Goal: Information Seeking & Learning: Learn about a topic

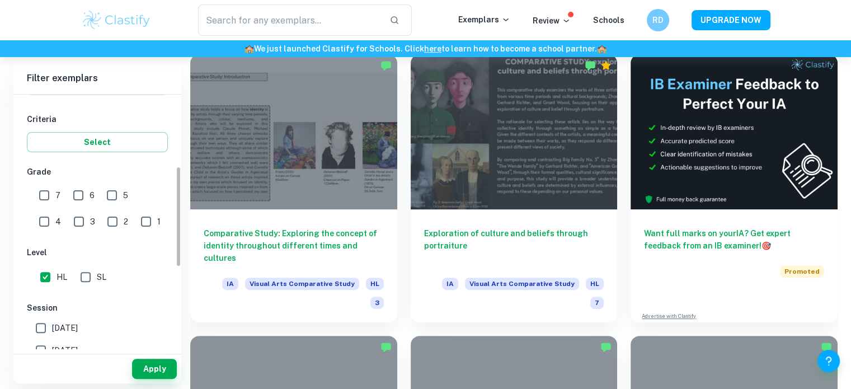
scroll to position [182, 0]
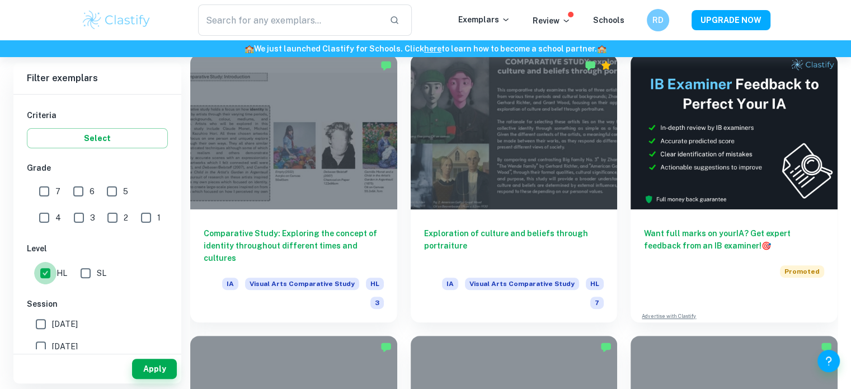
click at [46, 272] on input "HL" at bounding box center [45, 273] width 22 height 22
checkbox input "false"
click at [79, 270] on input "SL" at bounding box center [85, 273] width 22 height 22
checkbox input "true"
click at [159, 369] on button "Apply" at bounding box center [154, 369] width 45 height 20
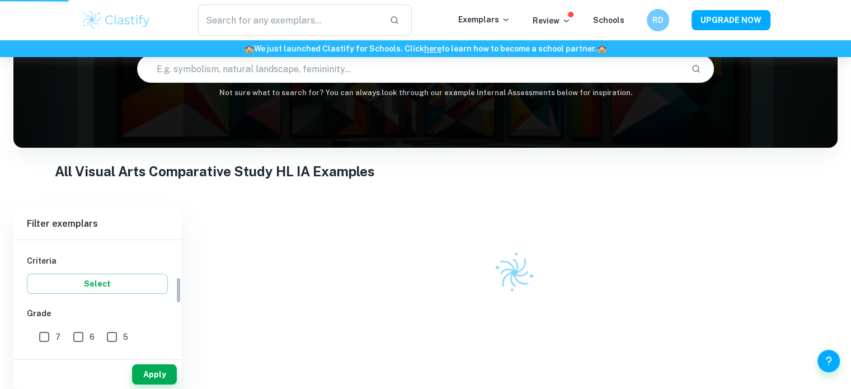
scroll to position [101, 0]
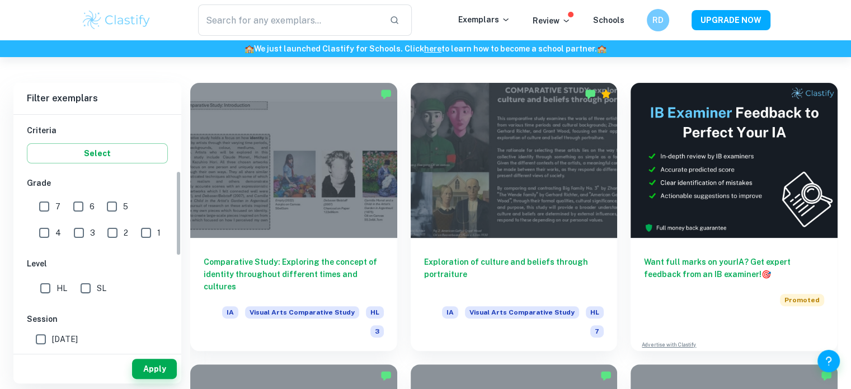
scroll to position [192, 0]
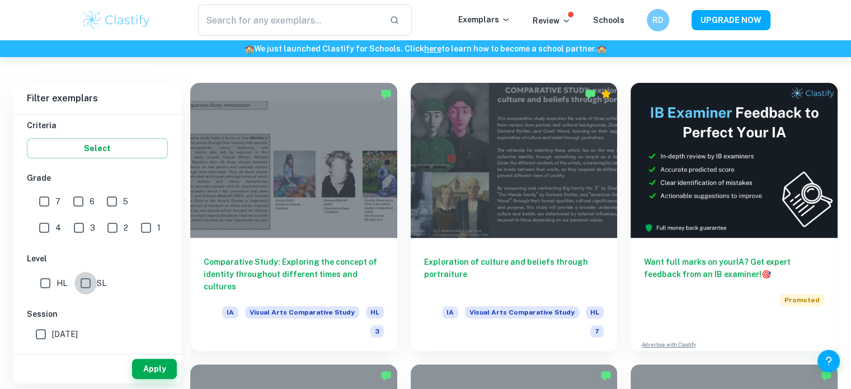
click at [85, 288] on input "SL" at bounding box center [85, 283] width 22 height 22
checkbox input "true"
click at [148, 375] on button "Apply" at bounding box center [154, 369] width 45 height 20
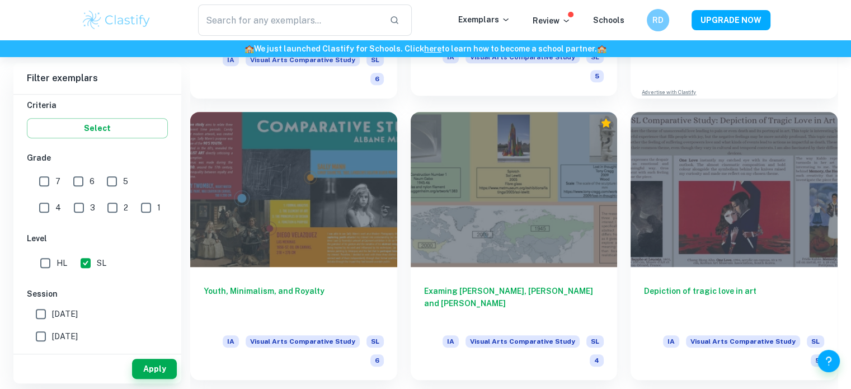
scroll to position [492, 0]
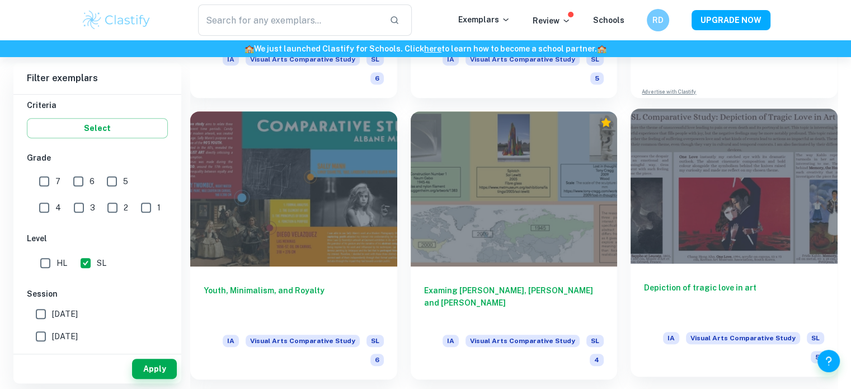
click at [674, 290] on h6 "Depiction of tragic love in art" at bounding box center [734, 299] width 180 height 37
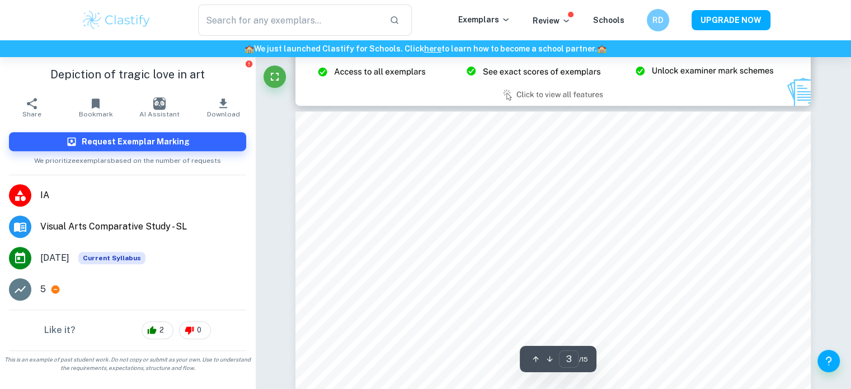
scroll to position [694, 0]
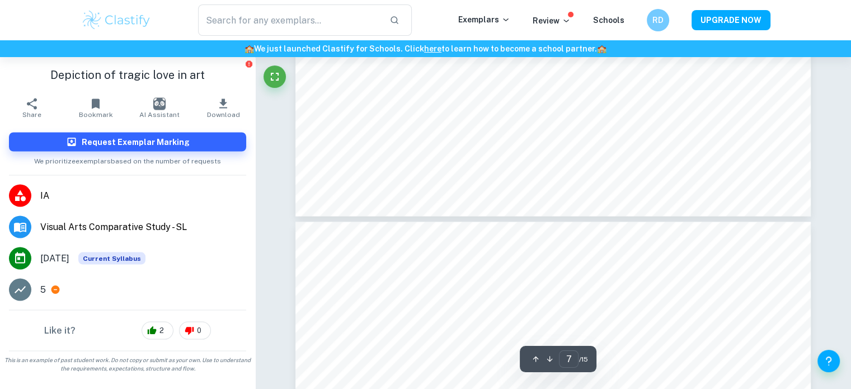
type input "8"
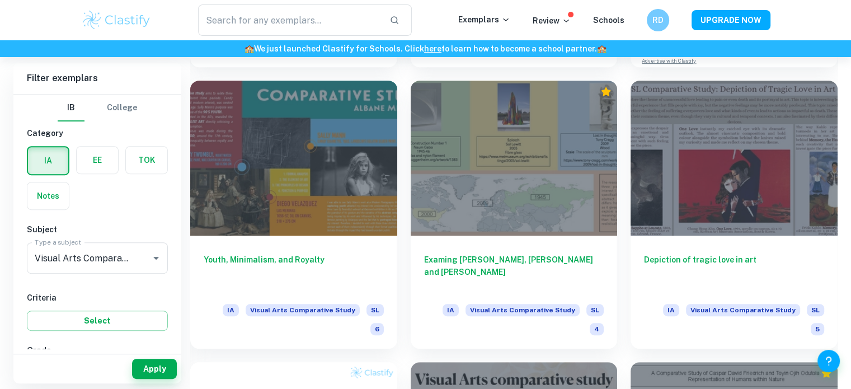
scroll to position [524, 0]
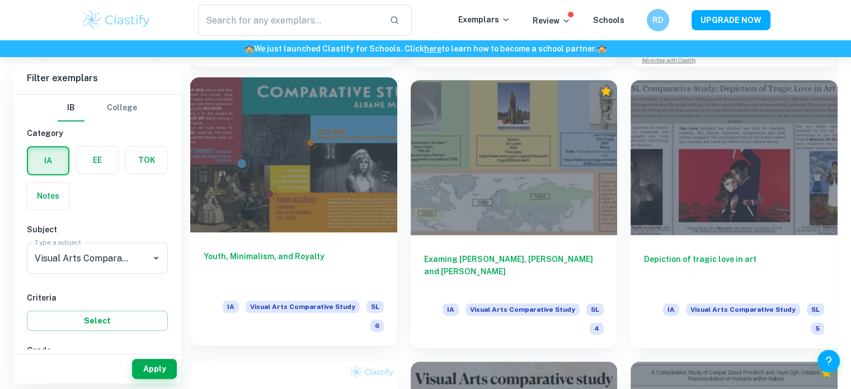
click at [298, 257] on h6 "Youth, Minimalism, and Royalty" at bounding box center [294, 268] width 180 height 37
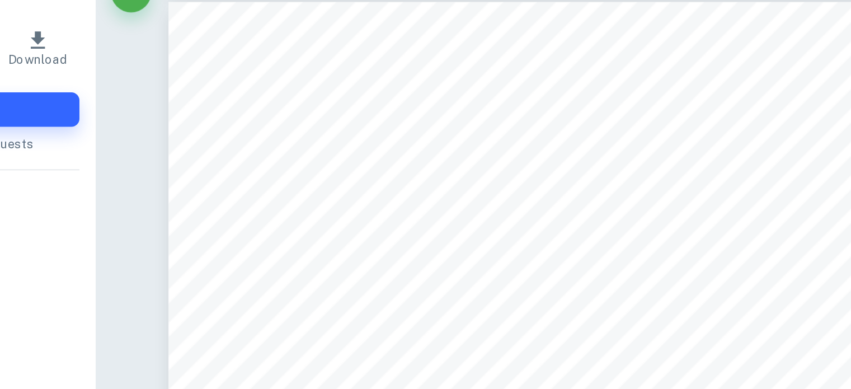
scroll to position [3188, 0]
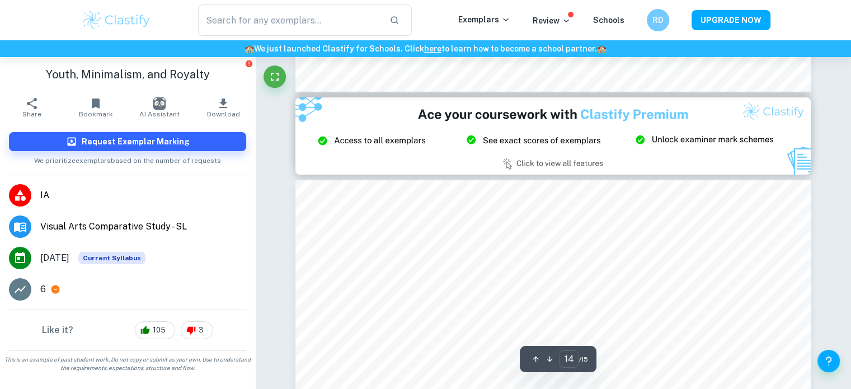
type input "15"
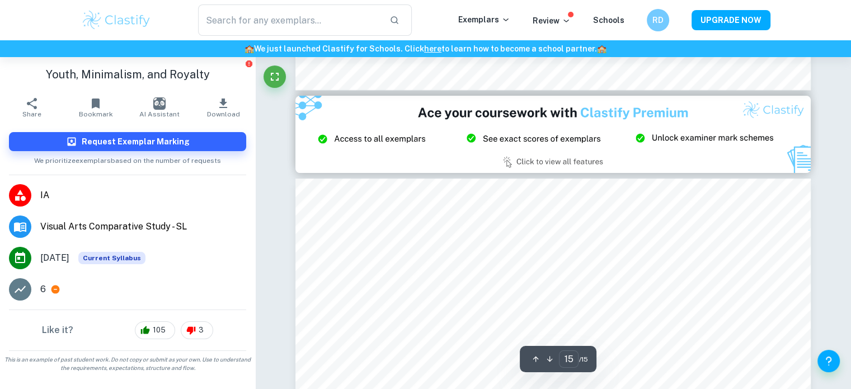
scroll to position [4446, 0]
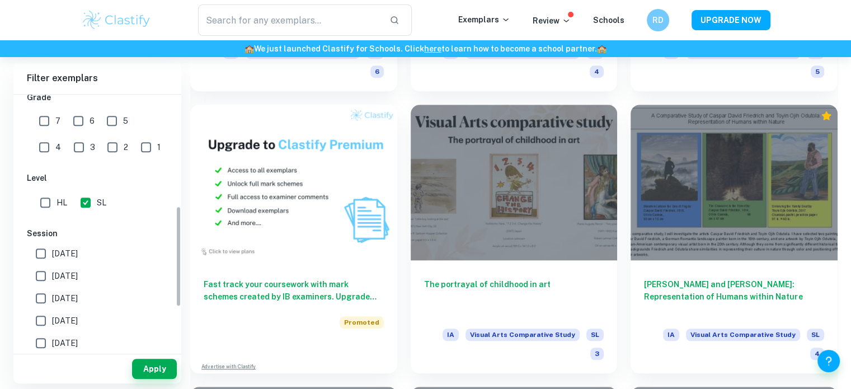
scroll to position [287, 0]
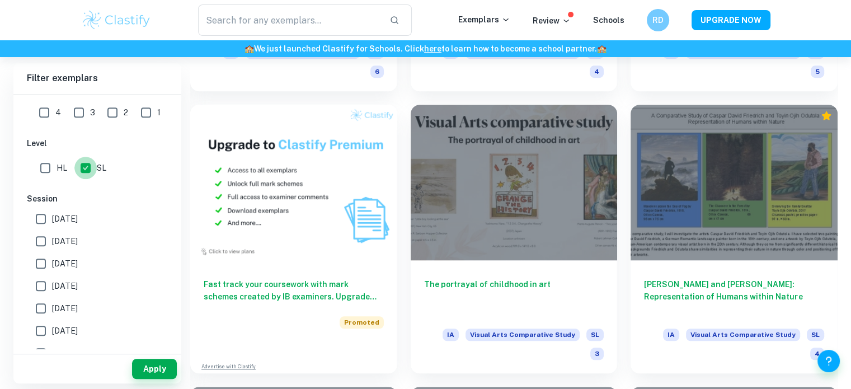
click at [85, 169] on input "SL" at bounding box center [85, 168] width 22 height 22
checkbox input "false"
click at [141, 365] on button "Apply" at bounding box center [154, 369] width 45 height 20
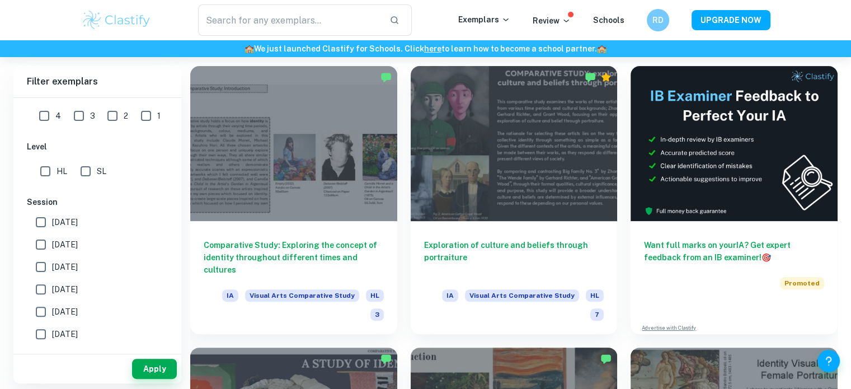
scroll to position [248, 0]
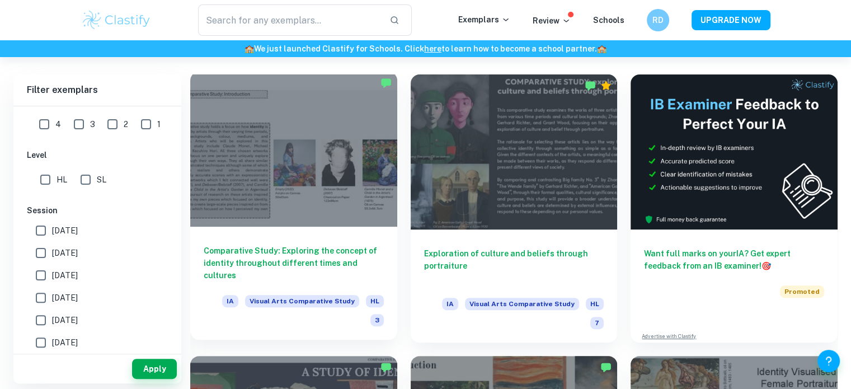
click at [320, 258] on h6 "Comparative Study: Exploring the concept of identity throughout different times…" at bounding box center [294, 262] width 180 height 37
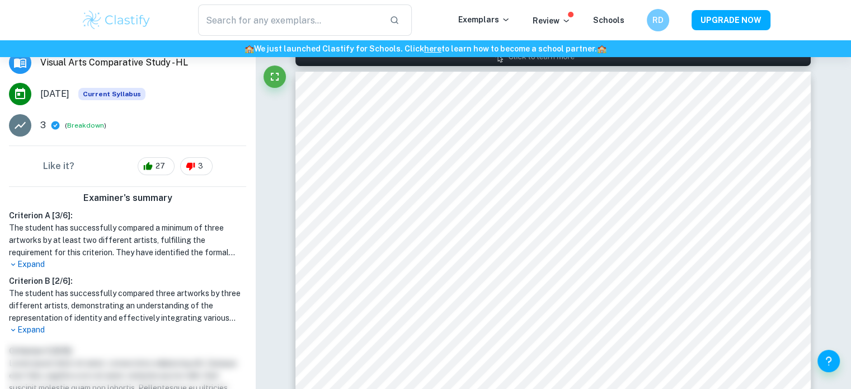
scroll to position [183, 0]
click at [30, 327] on p "Expand" at bounding box center [127, 329] width 237 height 12
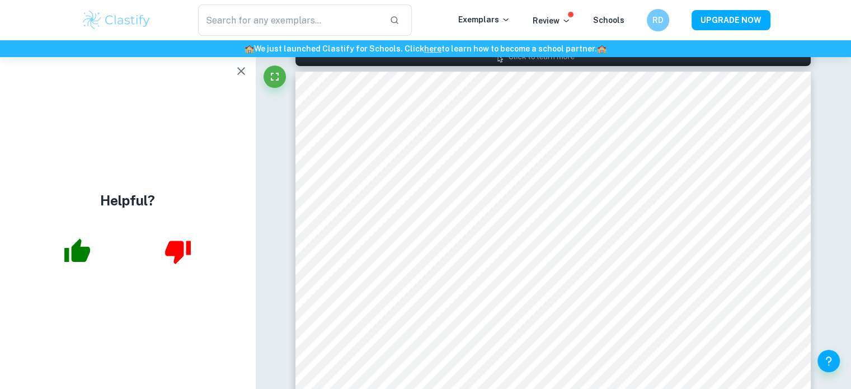
scroll to position [0, 0]
click at [246, 72] on icon "button" at bounding box center [240, 70] width 13 height 13
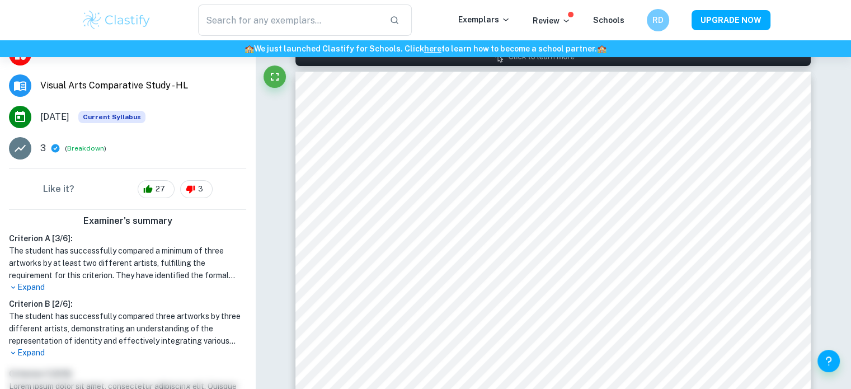
scroll to position [161, 0]
click at [29, 353] on p "Expand" at bounding box center [127, 352] width 237 height 12
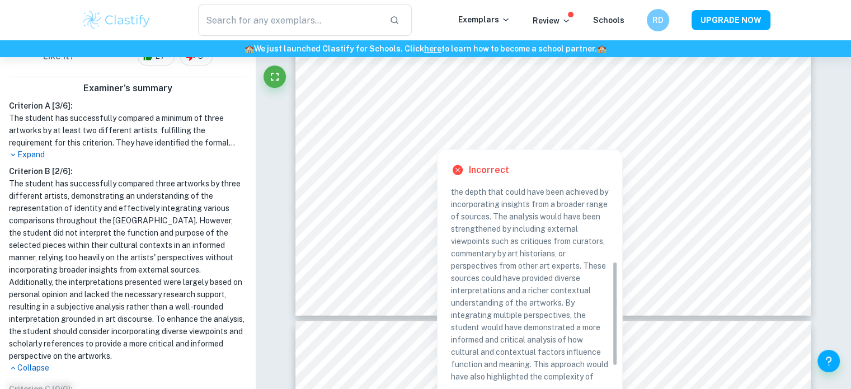
scroll to position [170, 0]
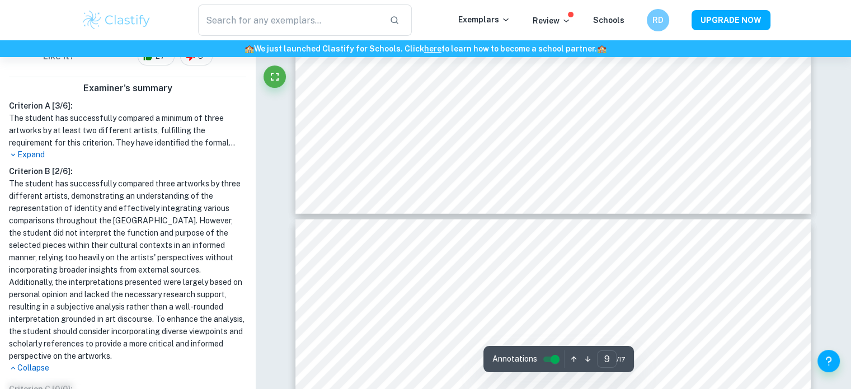
type input "10"
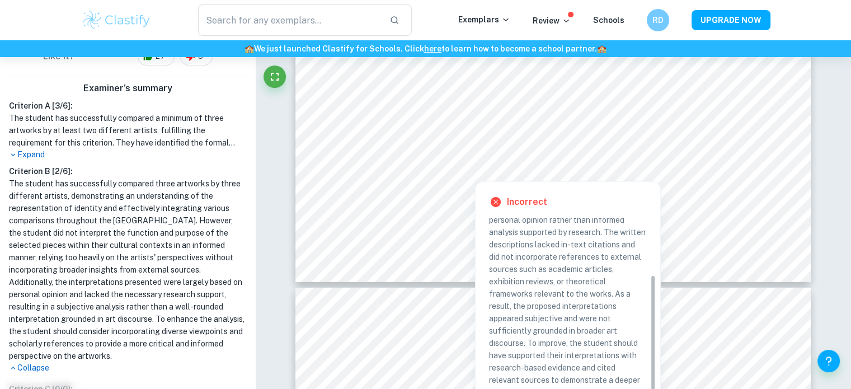
scroll to position [133, 0]
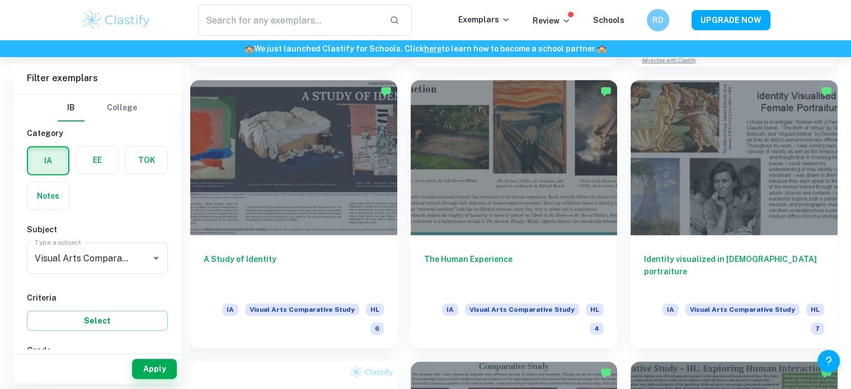
scroll to position [524, 0]
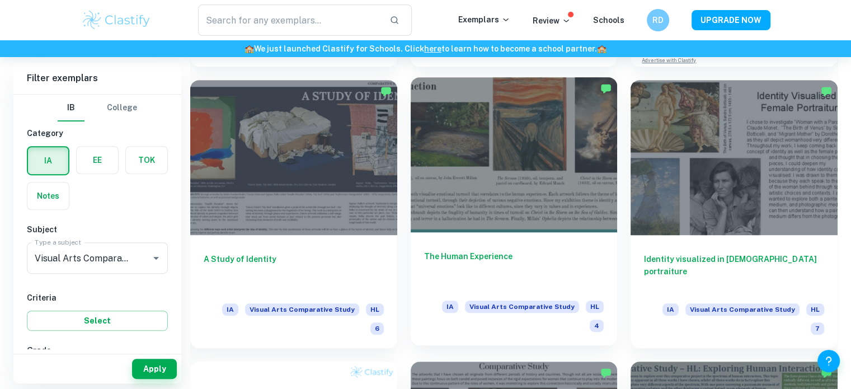
click at [451, 261] on h6 "The Human Experience" at bounding box center [514, 268] width 180 height 37
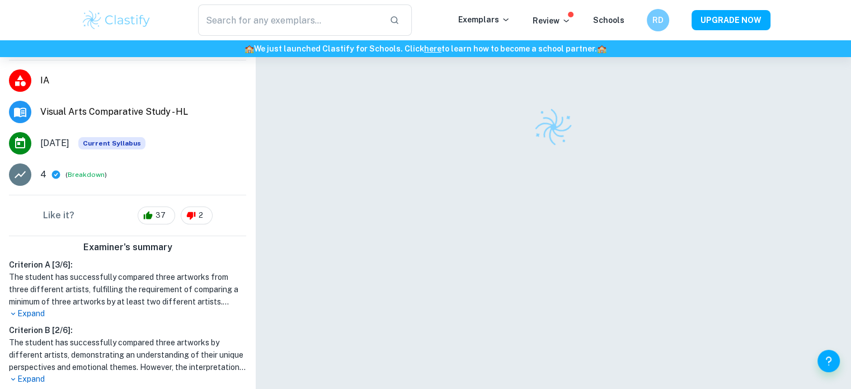
scroll to position [128, 0]
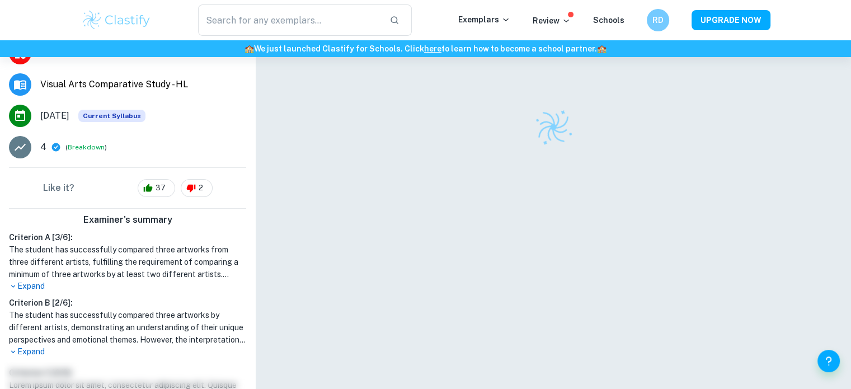
click at [22, 348] on p "Expand" at bounding box center [127, 352] width 237 height 12
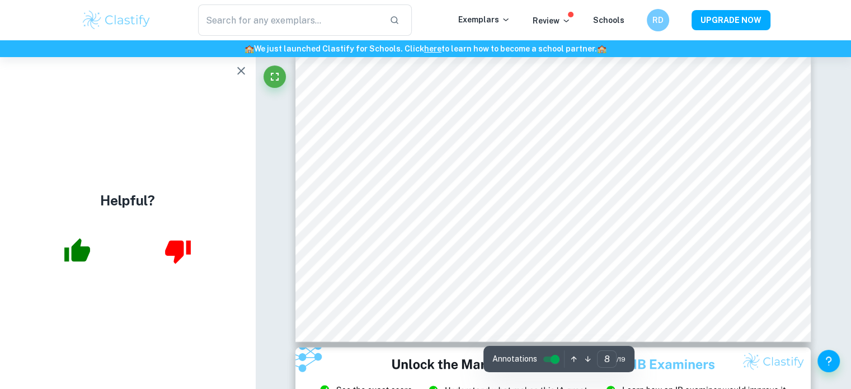
scroll to position [2246, 0]
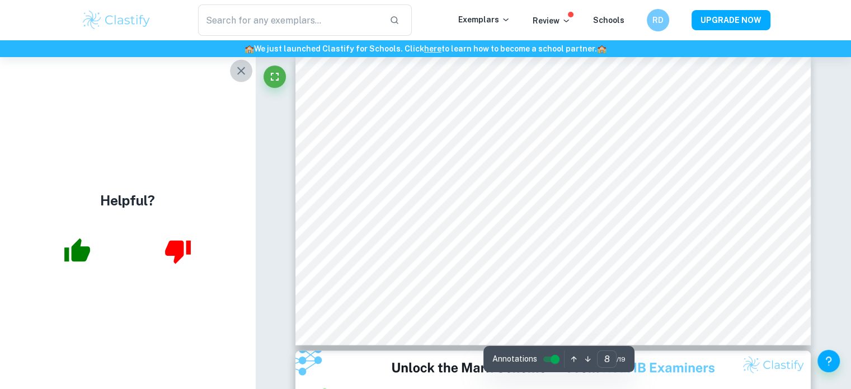
click at [237, 69] on icon "button" at bounding box center [240, 70] width 13 height 13
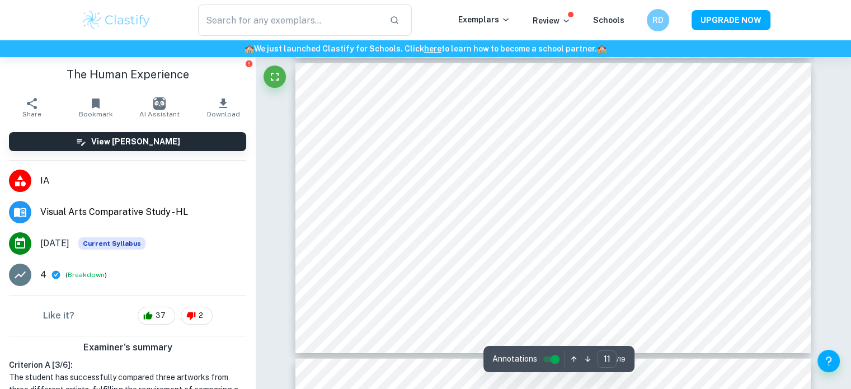
scroll to position [3208, 0]
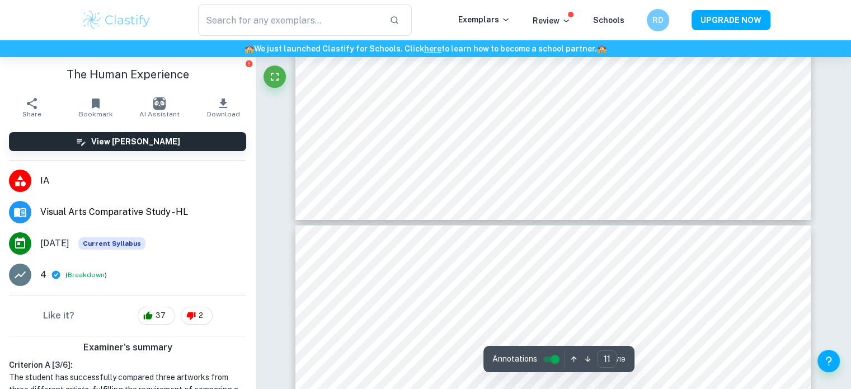
type input "12"
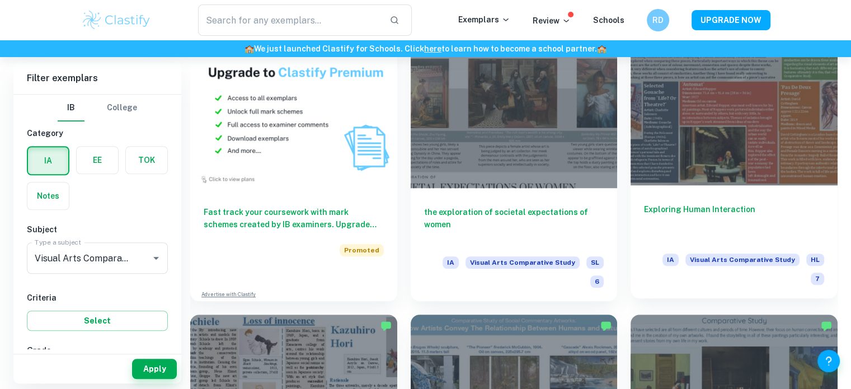
scroll to position [792, 0]
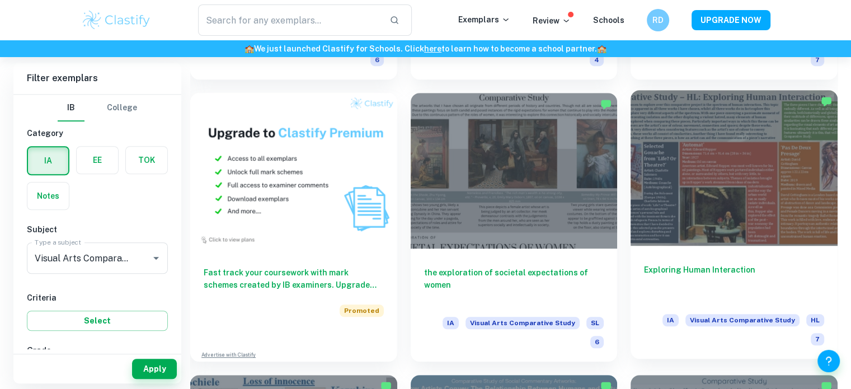
click at [696, 263] on h6 "Exploring Human Interaction" at bounding box center [734, 281] width 180 height 37
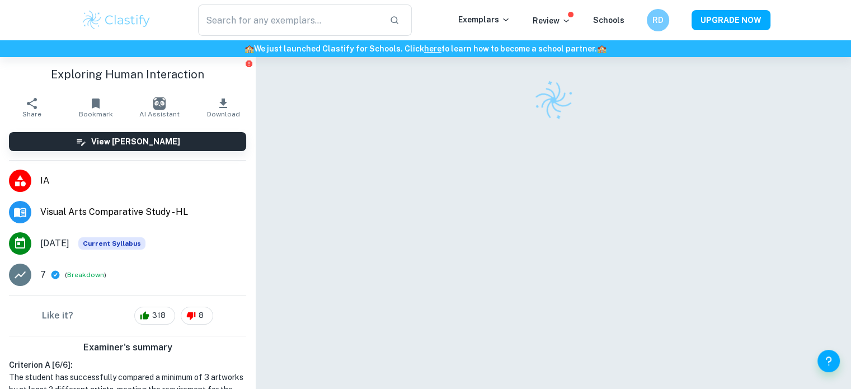
scroll to position [159, 0]
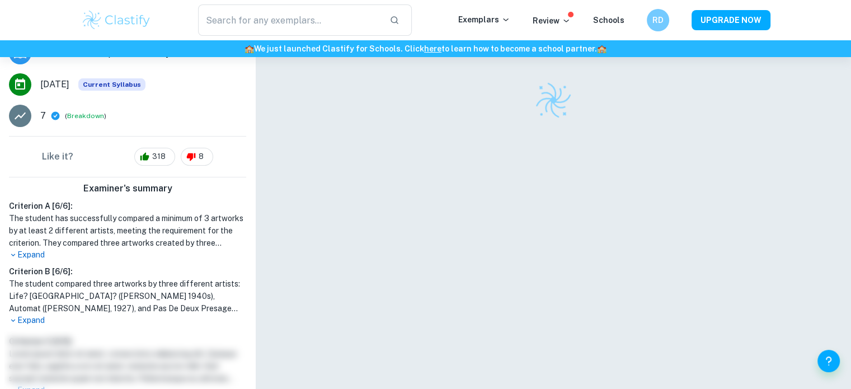
click at [29, 318] on p "Expand" at bounding box center [127, 320] width 237 height 12
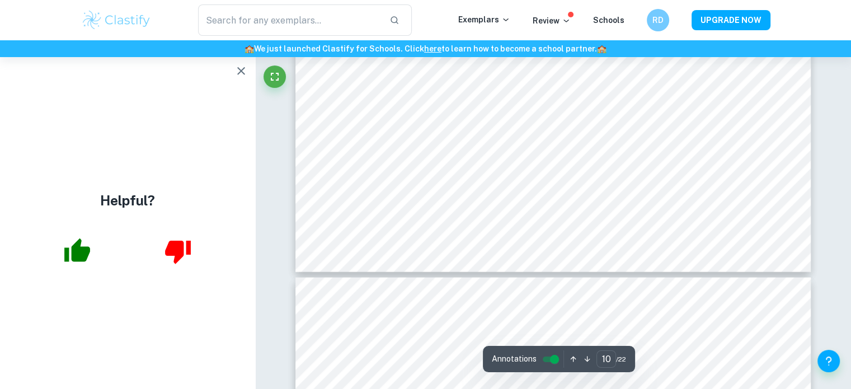
scroll to position [2980, 0]
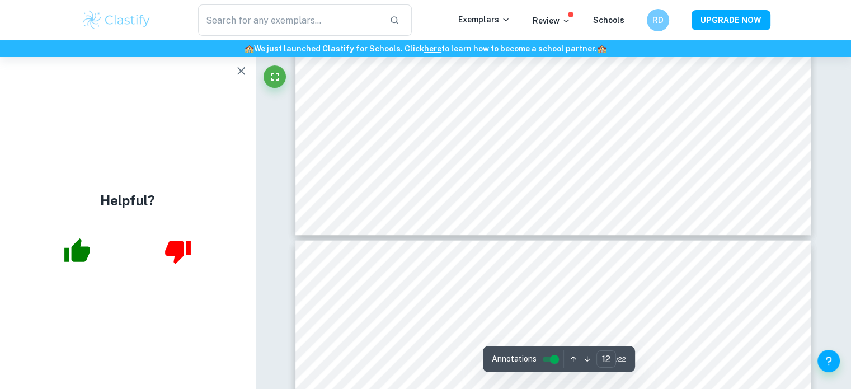
type input "13"
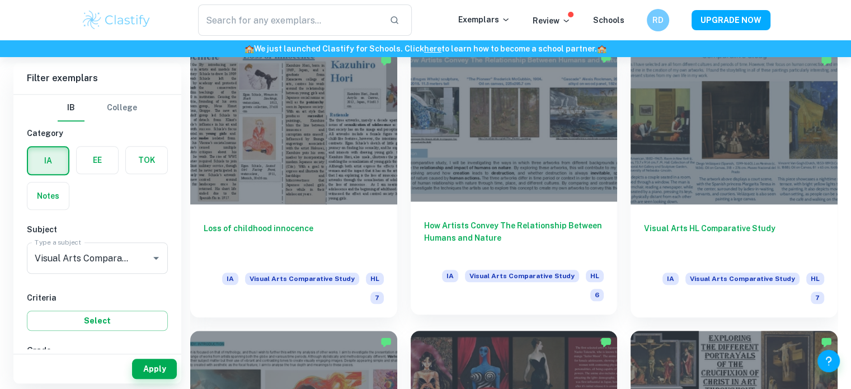
scroll to position [1148, 0]
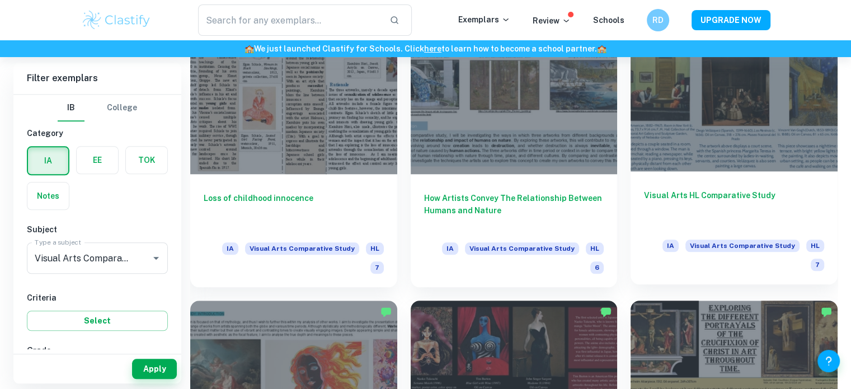
click at [702, 189] on h6 "Visual Arts HL Comparative Study" at bounding box center [734, 207] width 180 height 37
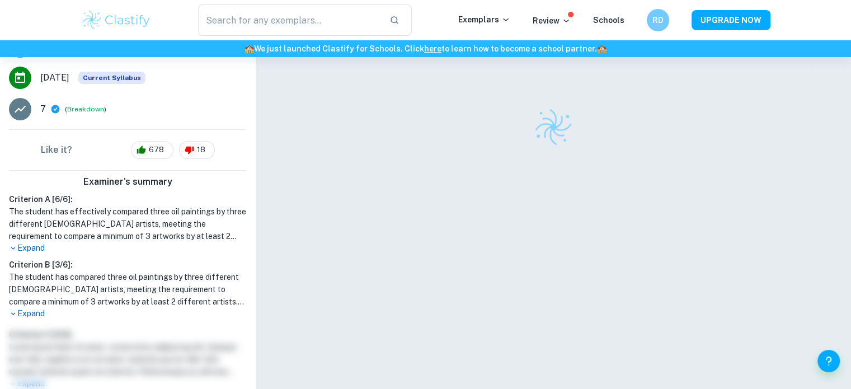
scroll to position [170, 0]
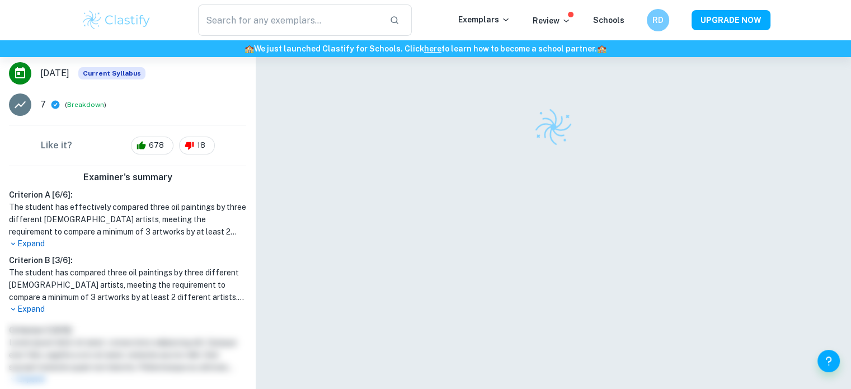
click at [36, 307] on p "Expand" at bounding box center [127, 309] width 237 height 12
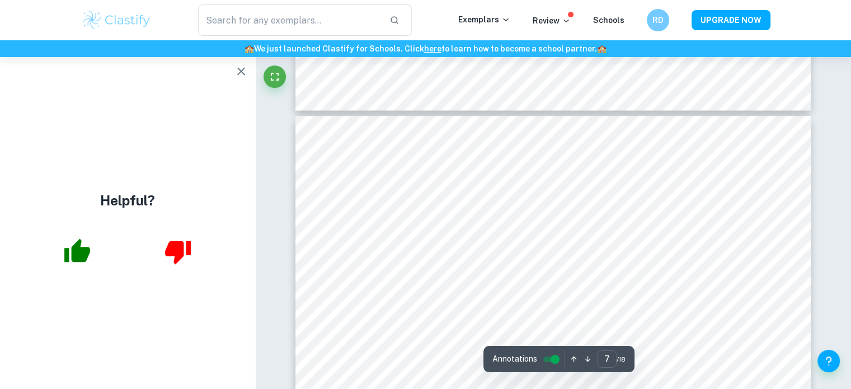
scroll to position [1889, 0]
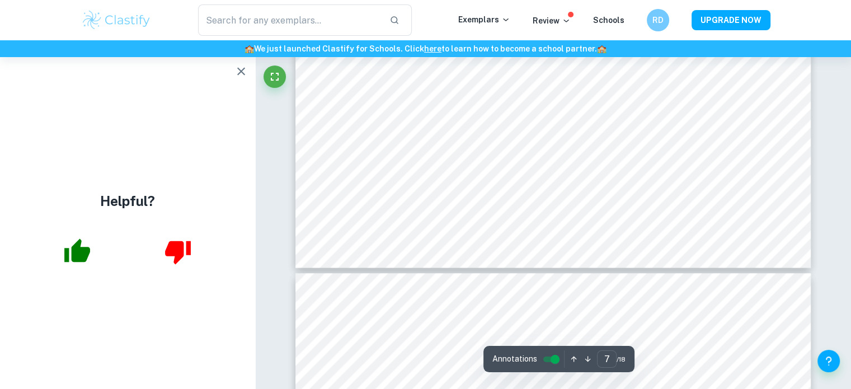
type input "8"
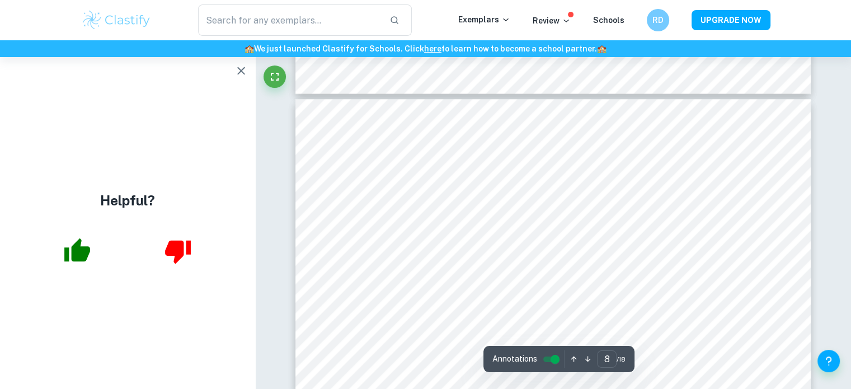
scroll to position [2203, 0]
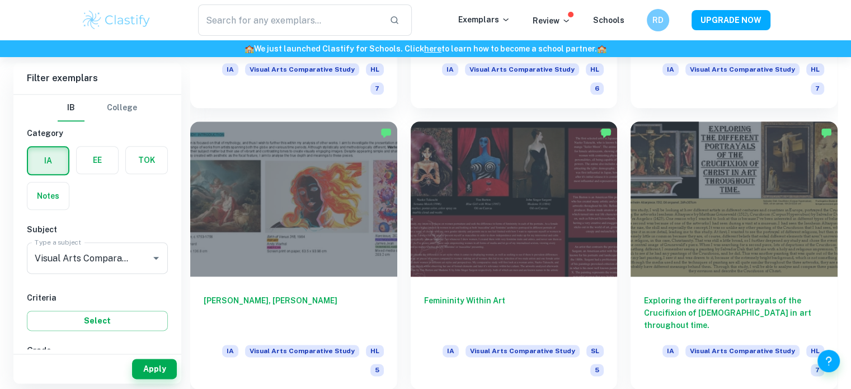
scroll to position [1316, 0]
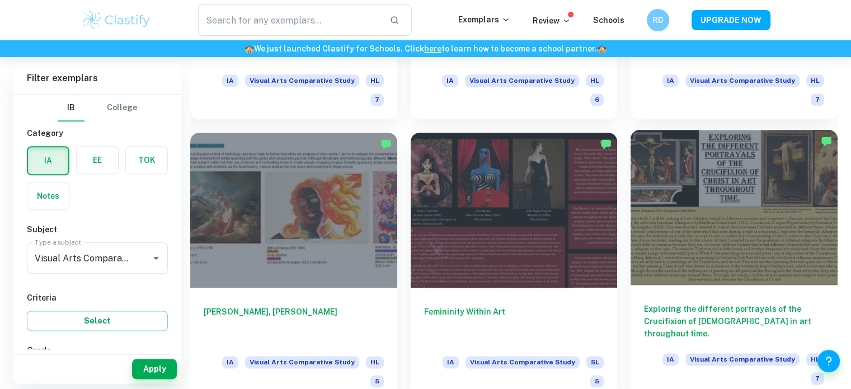
click at [734, 303] on h6 "Exploring the different portrayals of the Crucifixion of [DEMOGRAPHIC_DATA] in …" at bounding box center [734, 321] width 180 height 37
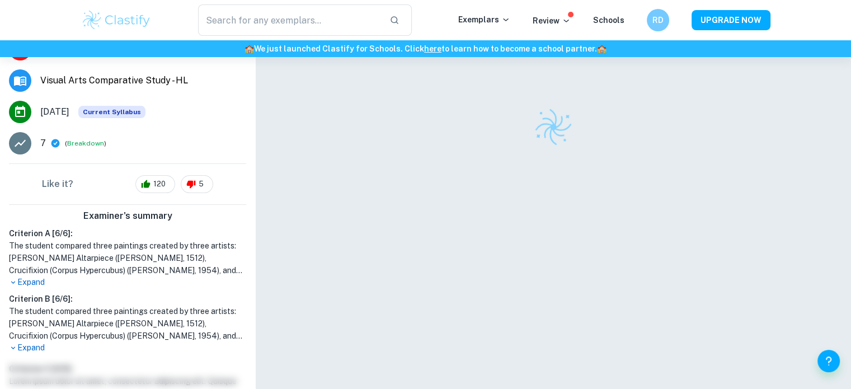
scroll to position [178, 0]
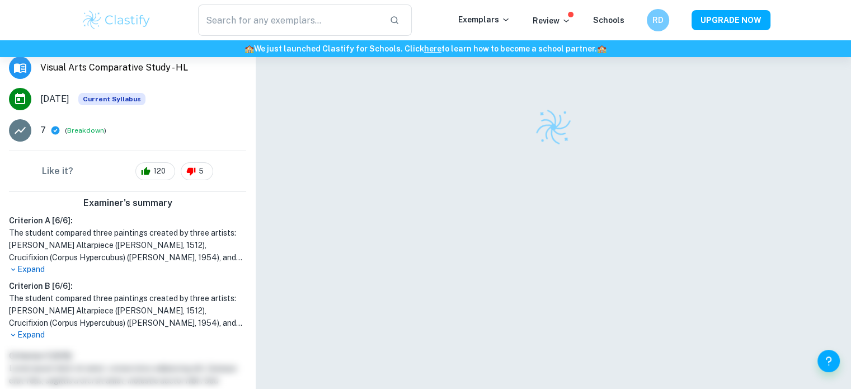
click at [34, 329] on p "Expand" at bounding box center [127, 335] width 237 height 12
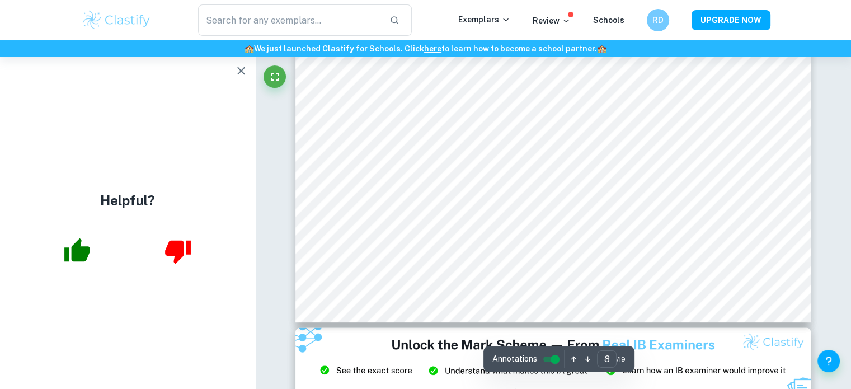
scroll to position [2270, 0]
type input "9"
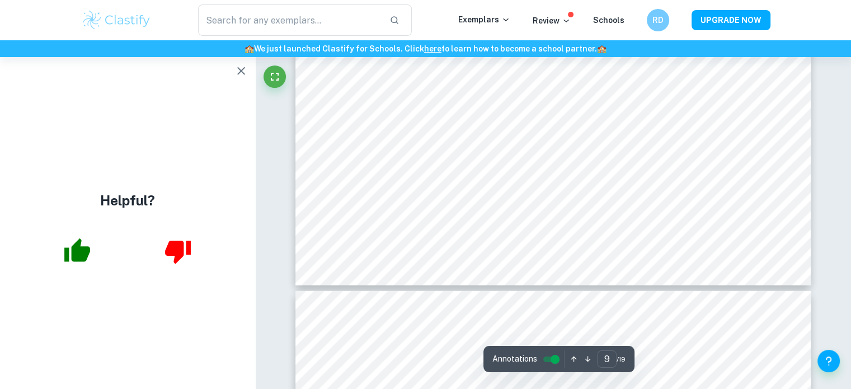
scroll to position [2685, 0]
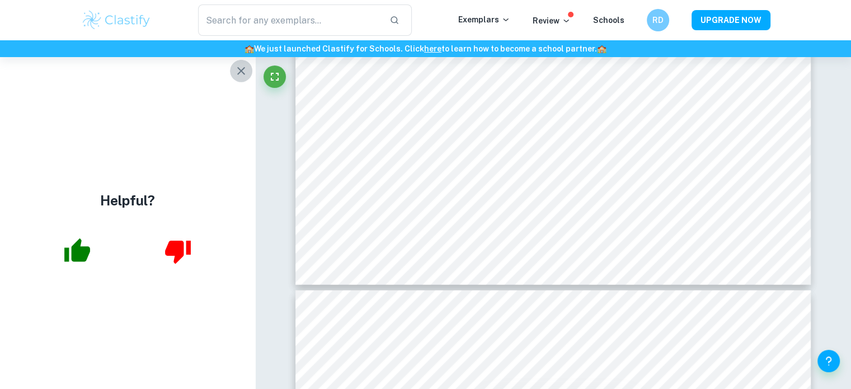
click at [240, 74] on icon "button" at bounding box center [240, 70] width 13 height 13
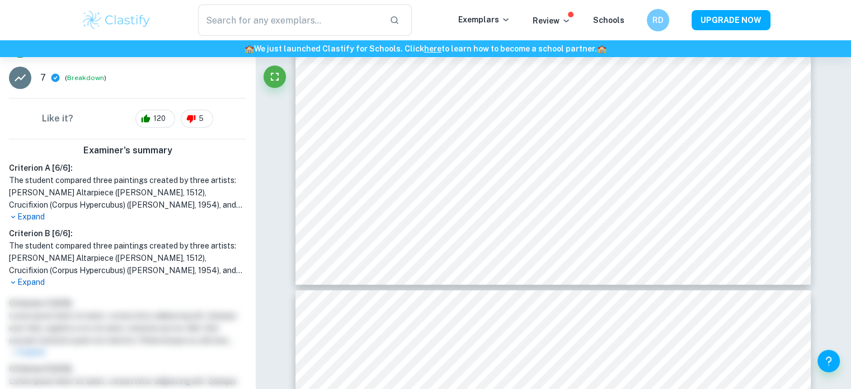
scroll to position [232, 0]
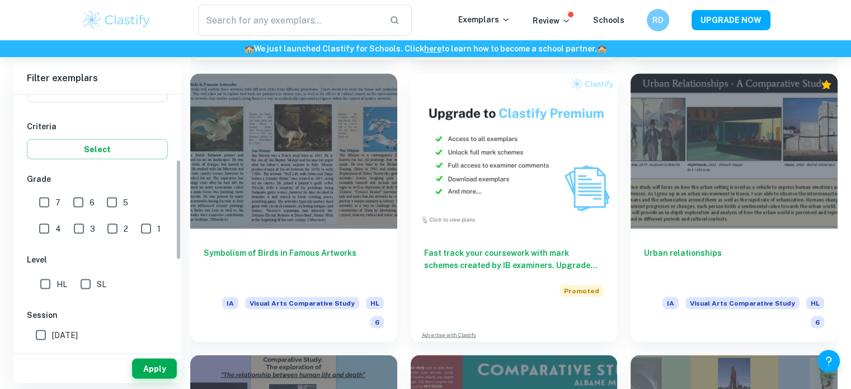
scroll to position [164, 0]
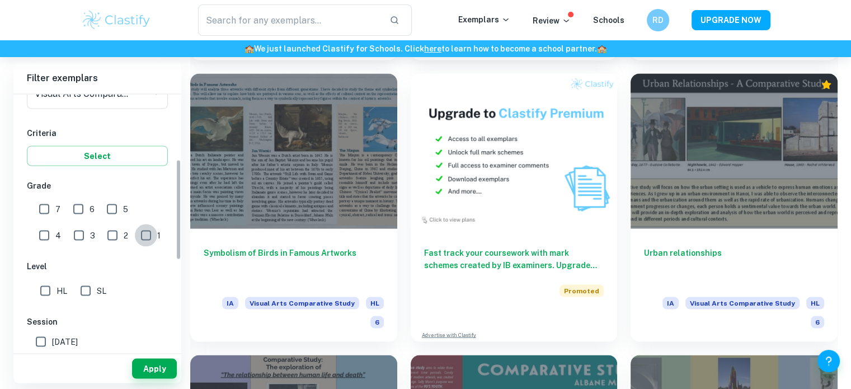
click at [135, 234] on input "1" at bounding box center [146, 235] width 22 height 22
checkbox input "true"
click at [150, 373] on button "Apply" at bounding box center [154, 369] width 45 height 20
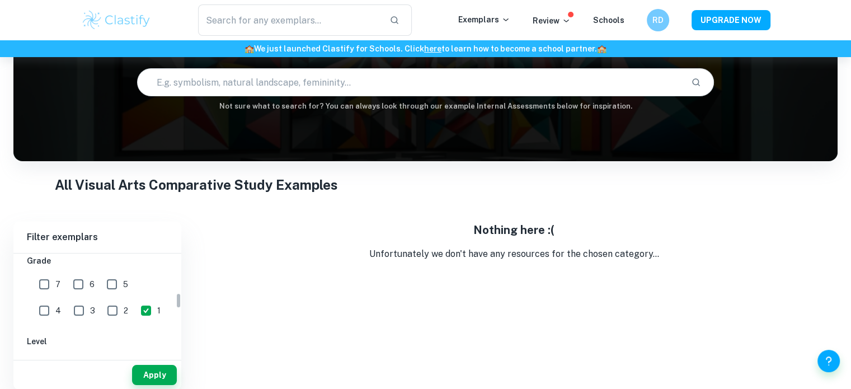
scroll to position [246, 0]
click at [101, 310] on input "2" at bounding box center [112, 312] width 22 height 22
checkbox input "true"
click at [159, 374] on button "Apply" at bounding box center [154, 375] width 45 height 20
click at [68, 310] on input "3" at bounding box center [79, 312] width 22 height 22
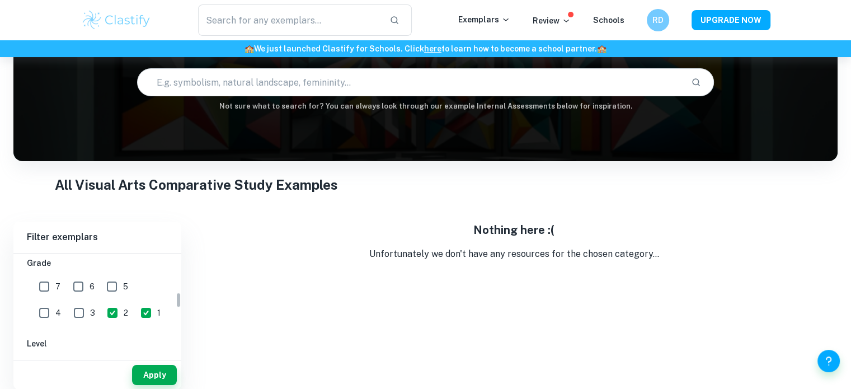
checkbox input "true"
click at [152, 376] on button "Apply" at bounding box center [154, 375] width 45 height 20
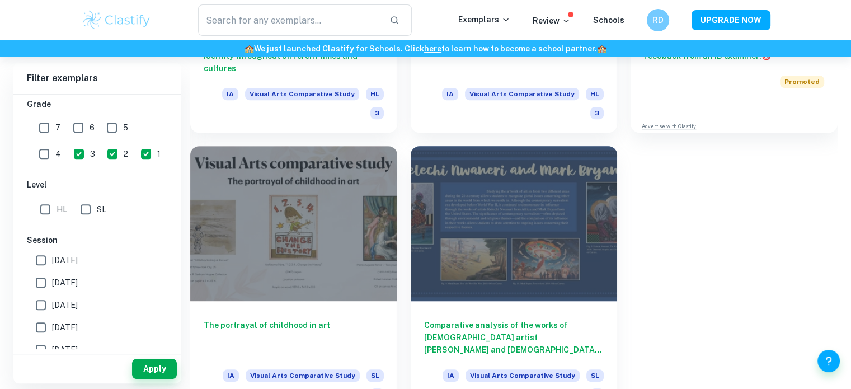
scroll to position [458, 0]
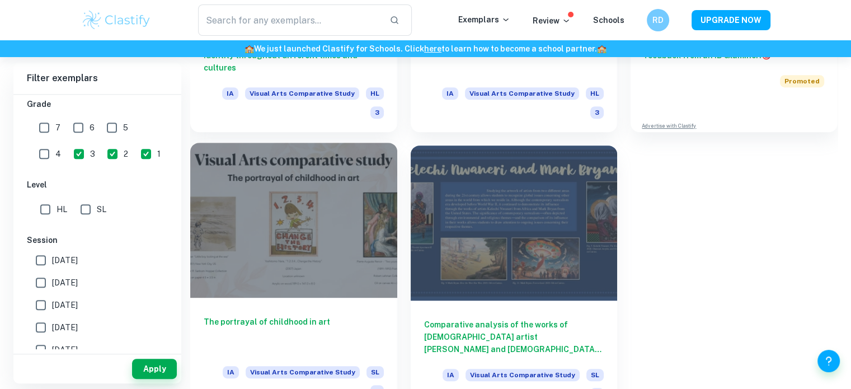
click at [296, 329] on h6 "The portrayal of childhood in art" at bounding box center [294, 333] width 180 height 37
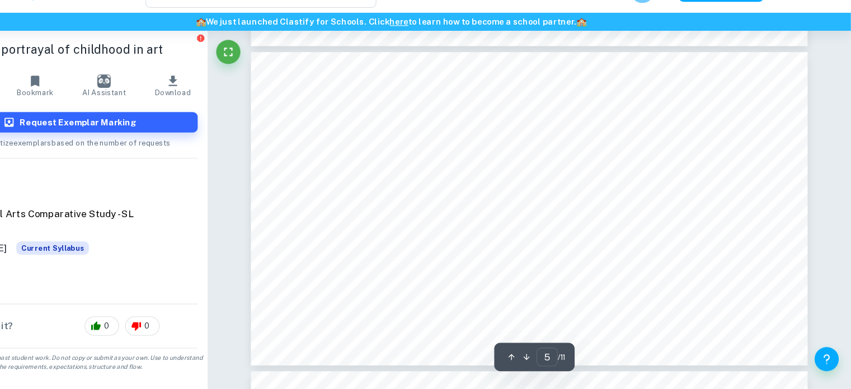
scroll to position [1341, 0]
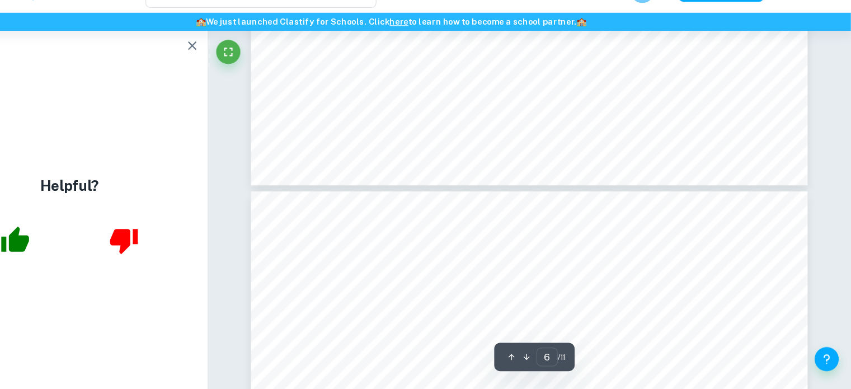
type input "7"
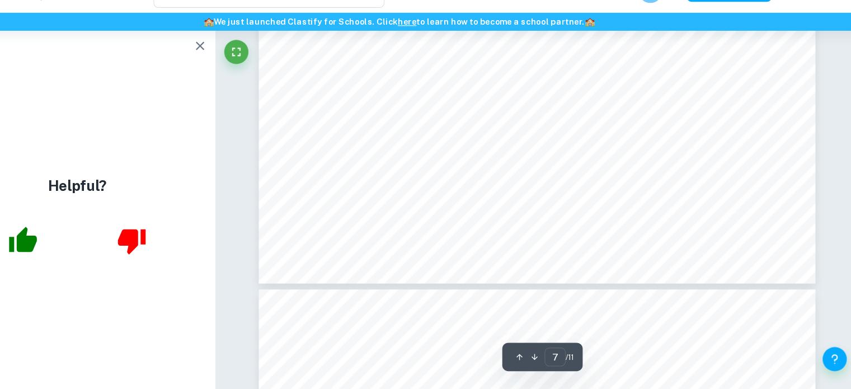
scroll to position [2006, 0]
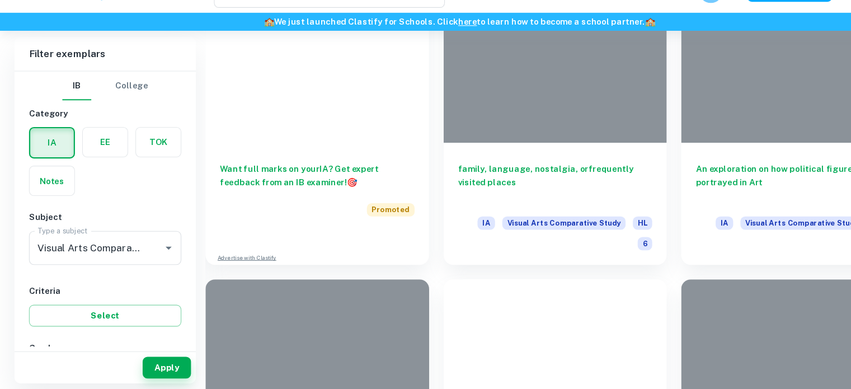
scroll to position [458, 0]
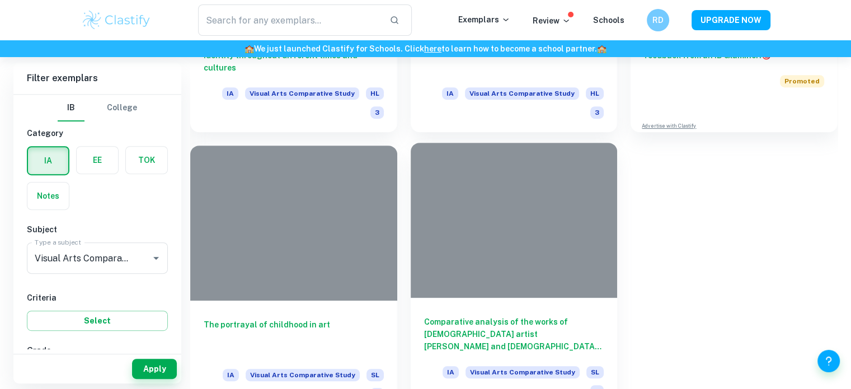
click at [493, 319] on h6 "Comparative analysis of the works of African artist Kelechi Nwaneri and America…" at bounding box center [514, 333] width 180 height 37
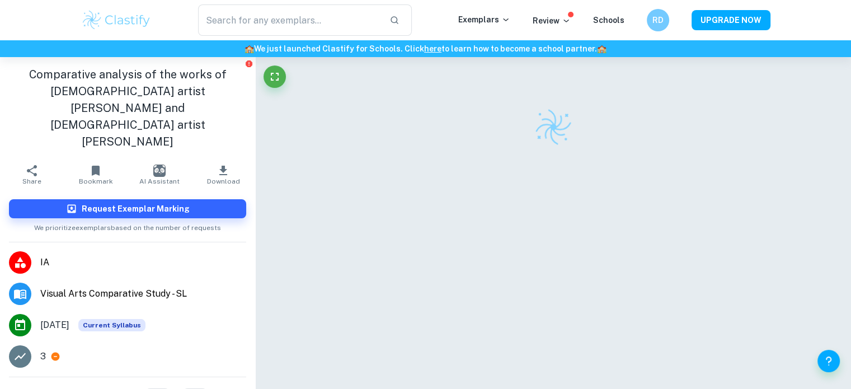
scroll to position [20, 0]
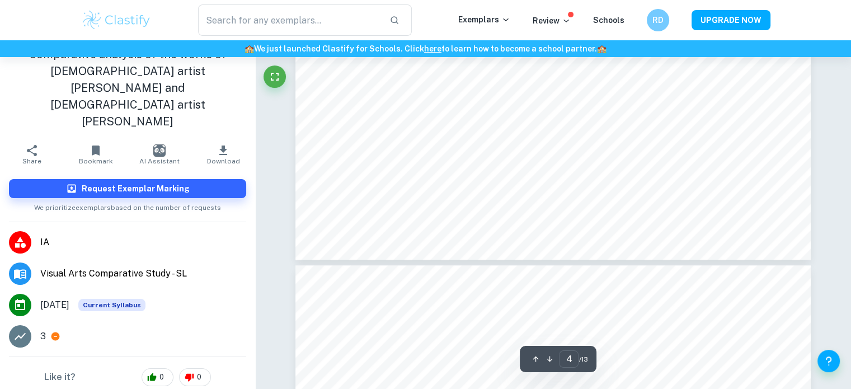
type input "5"
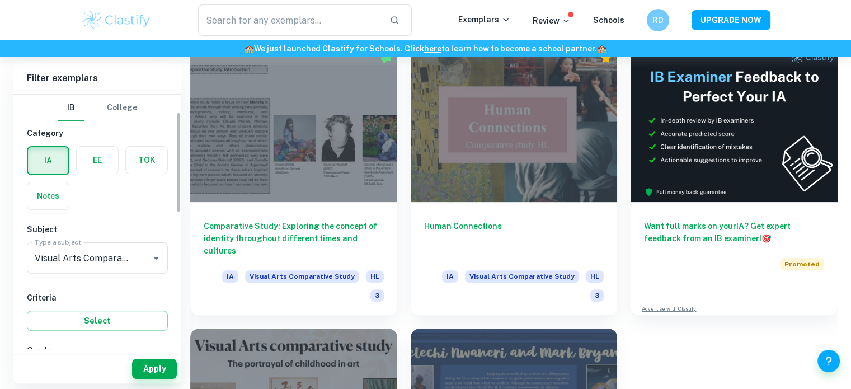
scroll to position [136, 0]
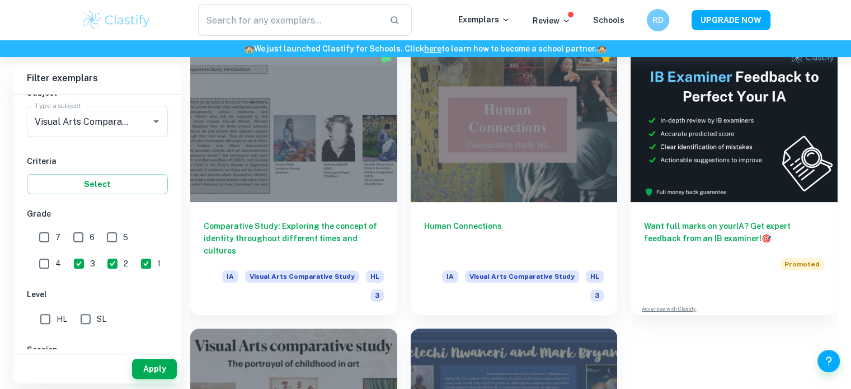
click at [131, 234] on div "5" at bounding box center [120, 236] width 34 height 26
click at [55, 252] on input "4" at bounding box center [44, 263] width 22 height 22
checkbox input "true"
click at [150, 366] on button "Apply" at bounding box center [154, 369] width 45 height 20
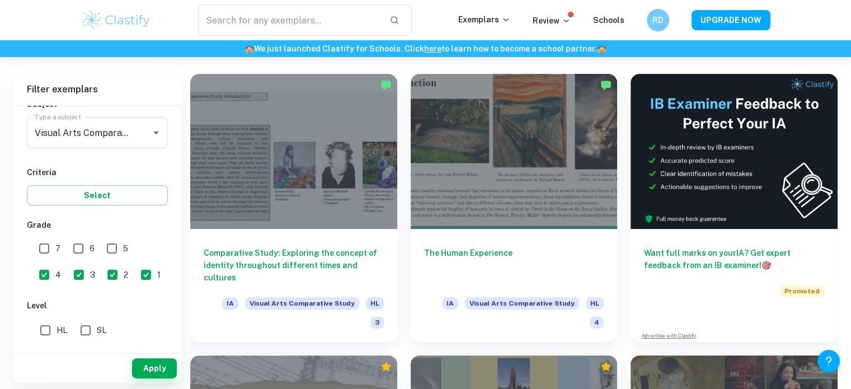
scroll to position [248, 0]
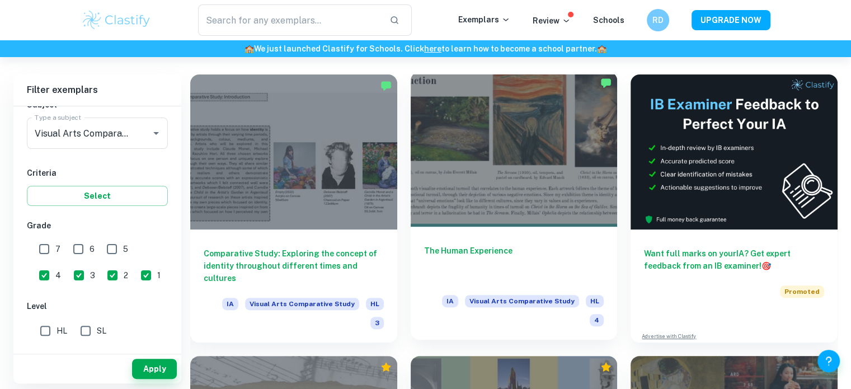
click at [464, 266] on h6 "The Human Experience" at bounding box center [514, 262] width 180 height 37
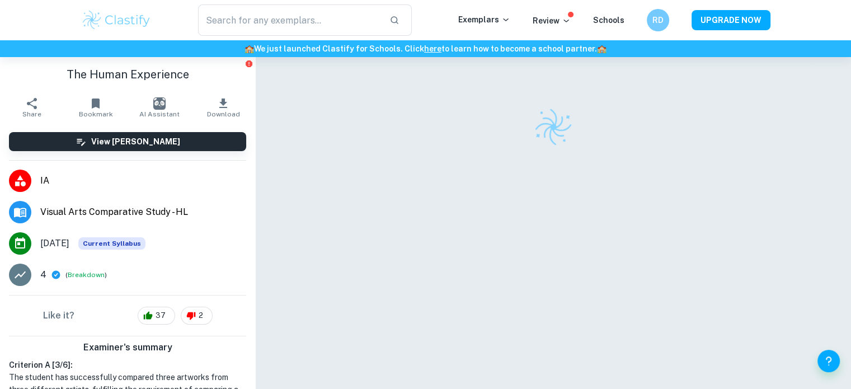
scroll to position [152, 0]
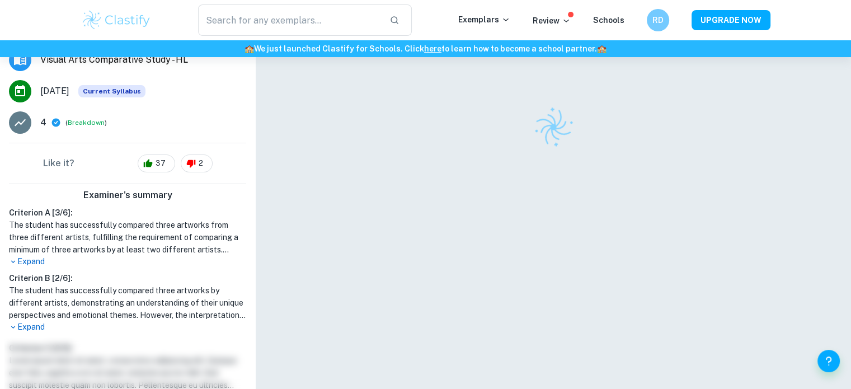
click at [31, 321] on p "Expand" at bounding box center [127, 327] width 237 height 12
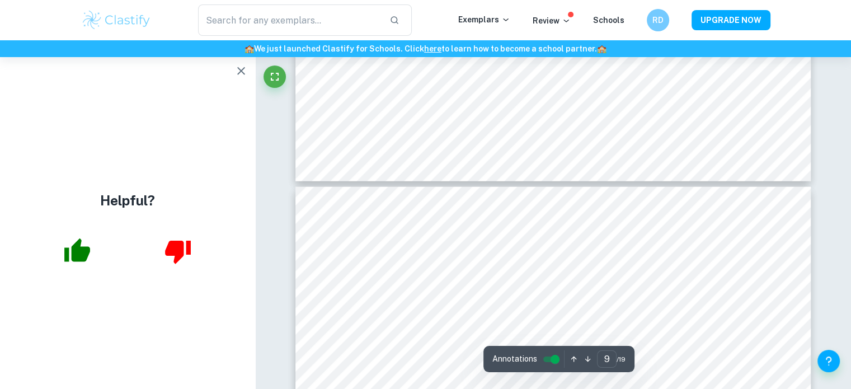
scroll to position [2637, 0]
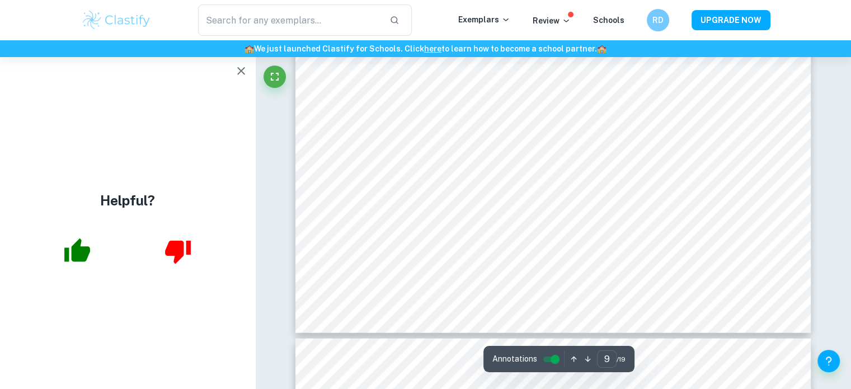
type input "8"
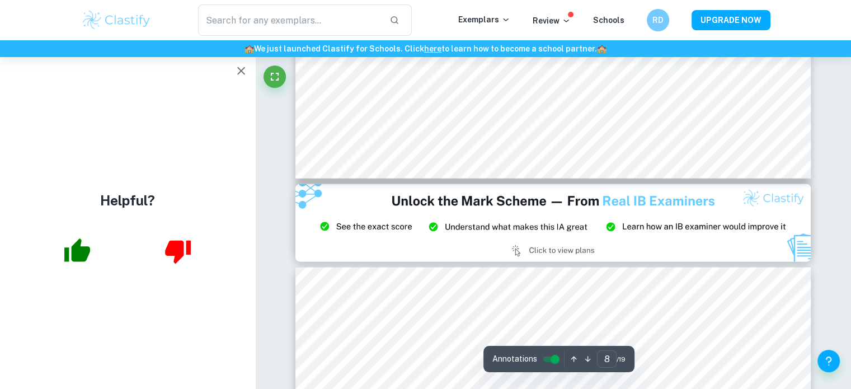
scroll to position [2410, 0]
